Goal: Information Seeking & Learning: Learn about a topic

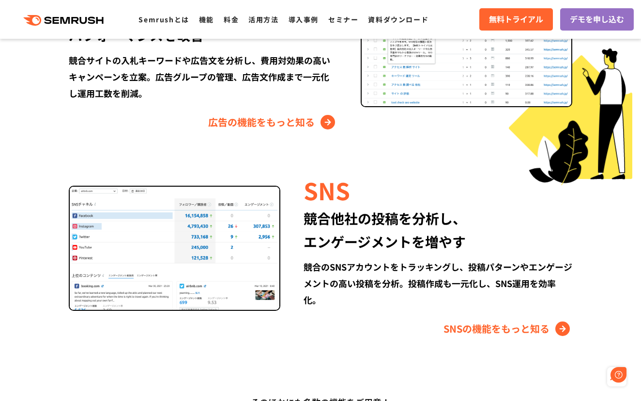
click at [63, 21] on icon ".cls {fill: #FF642D;}" at bounding box center [64, 20] width 109 height 11
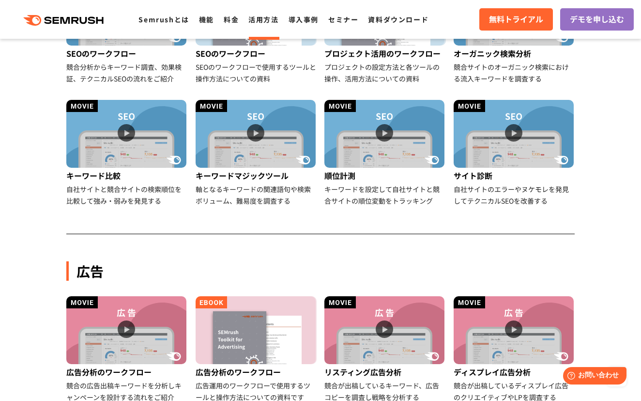
scroll to position [339, 0]
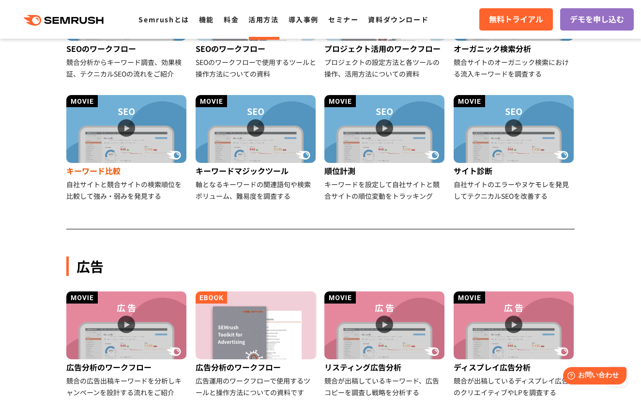
click at [98, 146] on img at bounding box center [126, 129] width 120 height 68
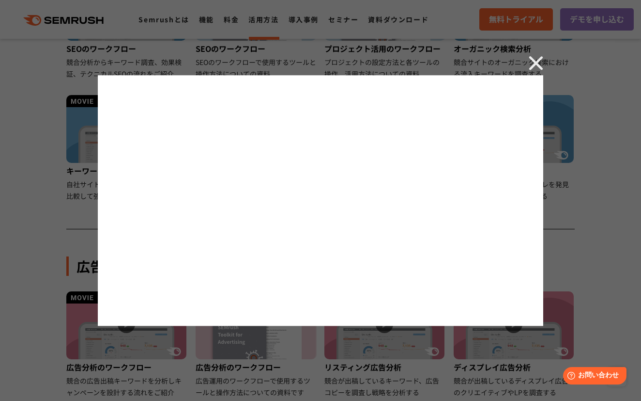
click at [533, 65] on img at bounding box center [536, 63] width 15 height 15
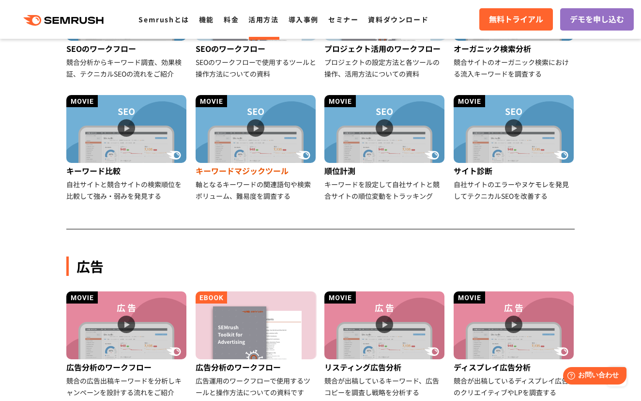
click at [252, 128] on img at bounding box center [256, 129] width 120 height 68
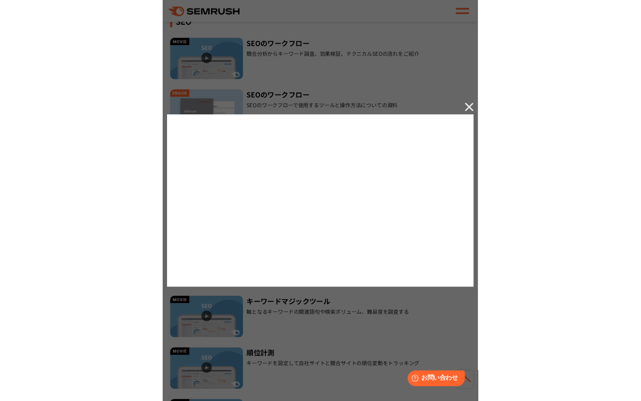
scroll to position [284, 0]
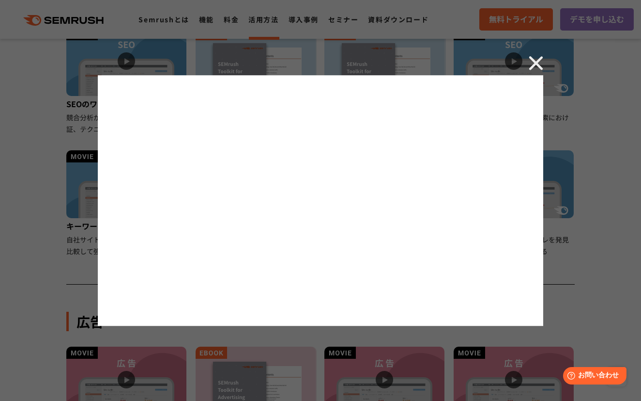
drag, startPoint x: 537, startPoint y: 67, endPoint x: 567, endPoint y: 69, distance: 30.1
click at [538, 66] on img at bounding box center [536, 63] width 15 height 15
